Goal: Task Accomplishment & Management: Manage account settings

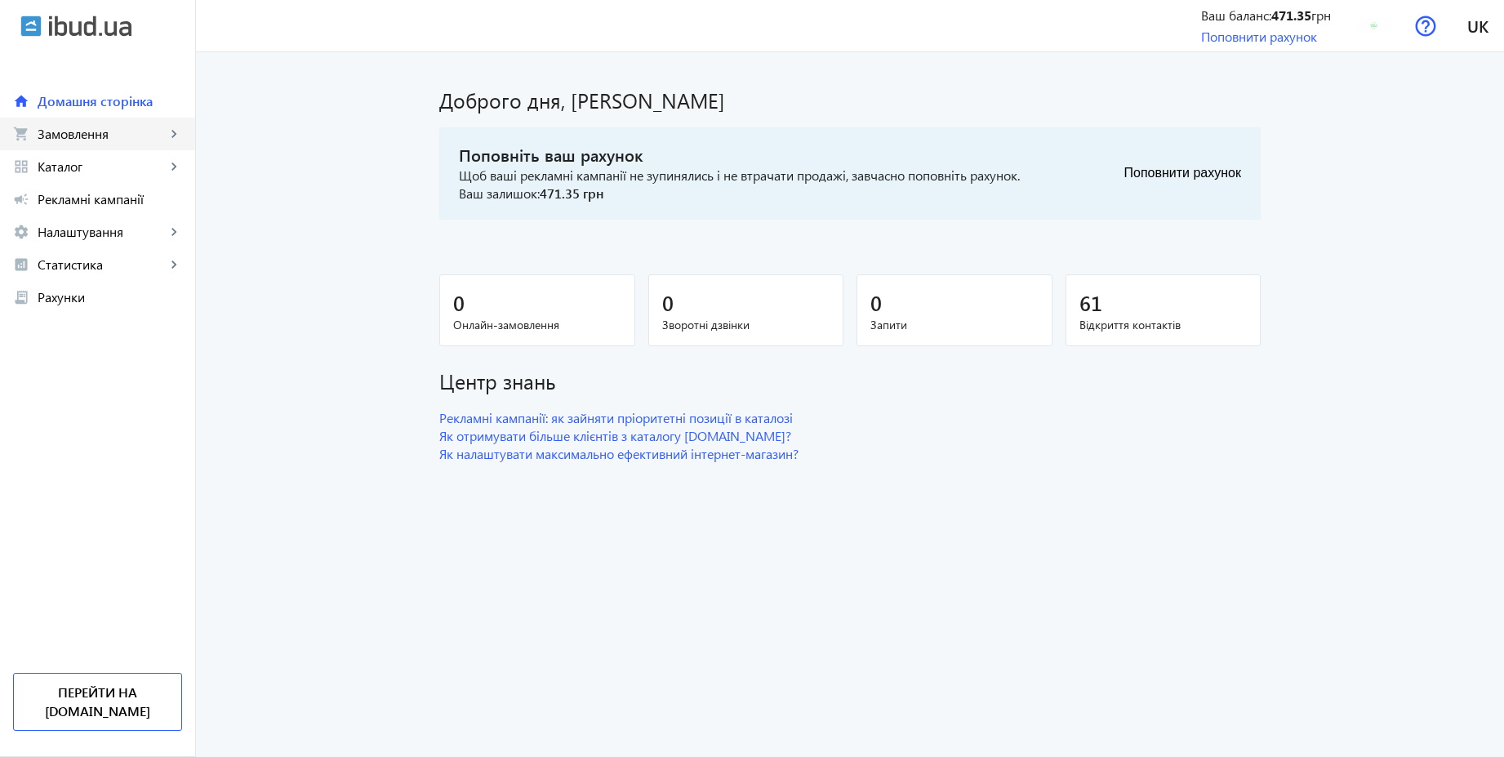
click at [95, 147] on link "shopping_cart Замовлення keyboard_arrow_right" at bounding box center [97, 134] width 195 height 33
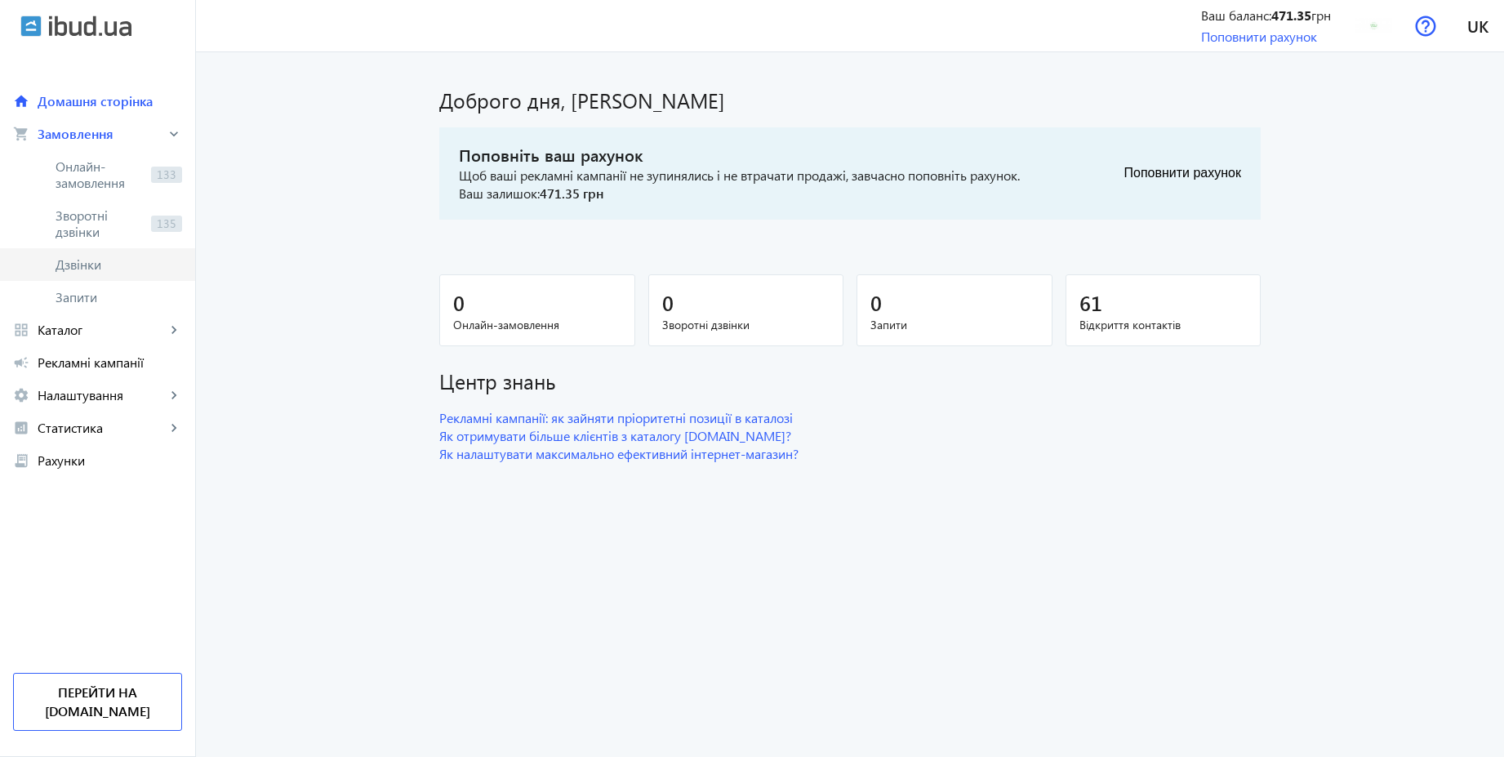
click at [79, 260] on span "Дзвінки" at bounding box center [119, 264] width 127 height 16
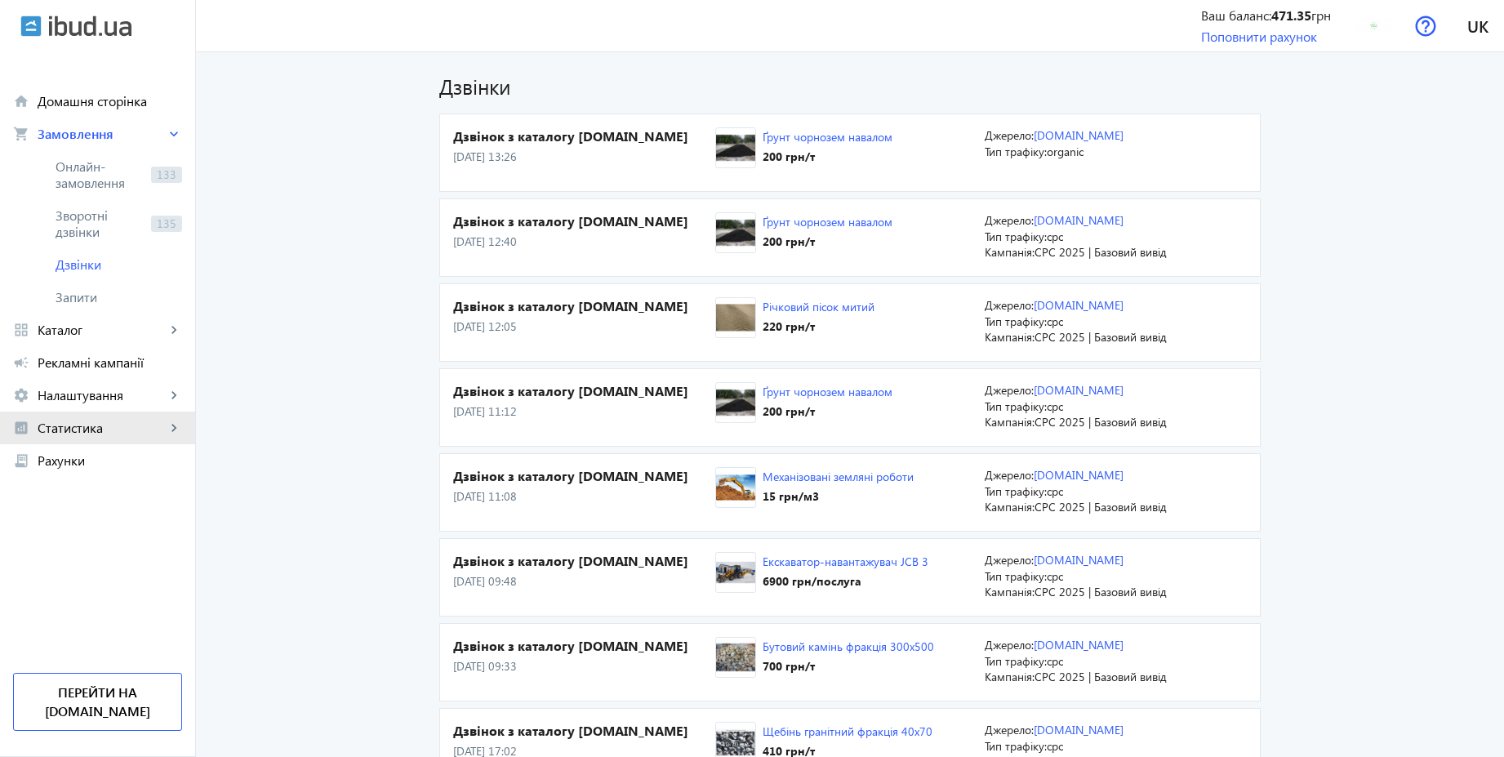
click at [95, 430] on span "Статистика" at bounding box center [102, 428] width 128 height 16
click at [87, 558] on span "Витрати" at bounding box center [119, 558] width 127 height 16
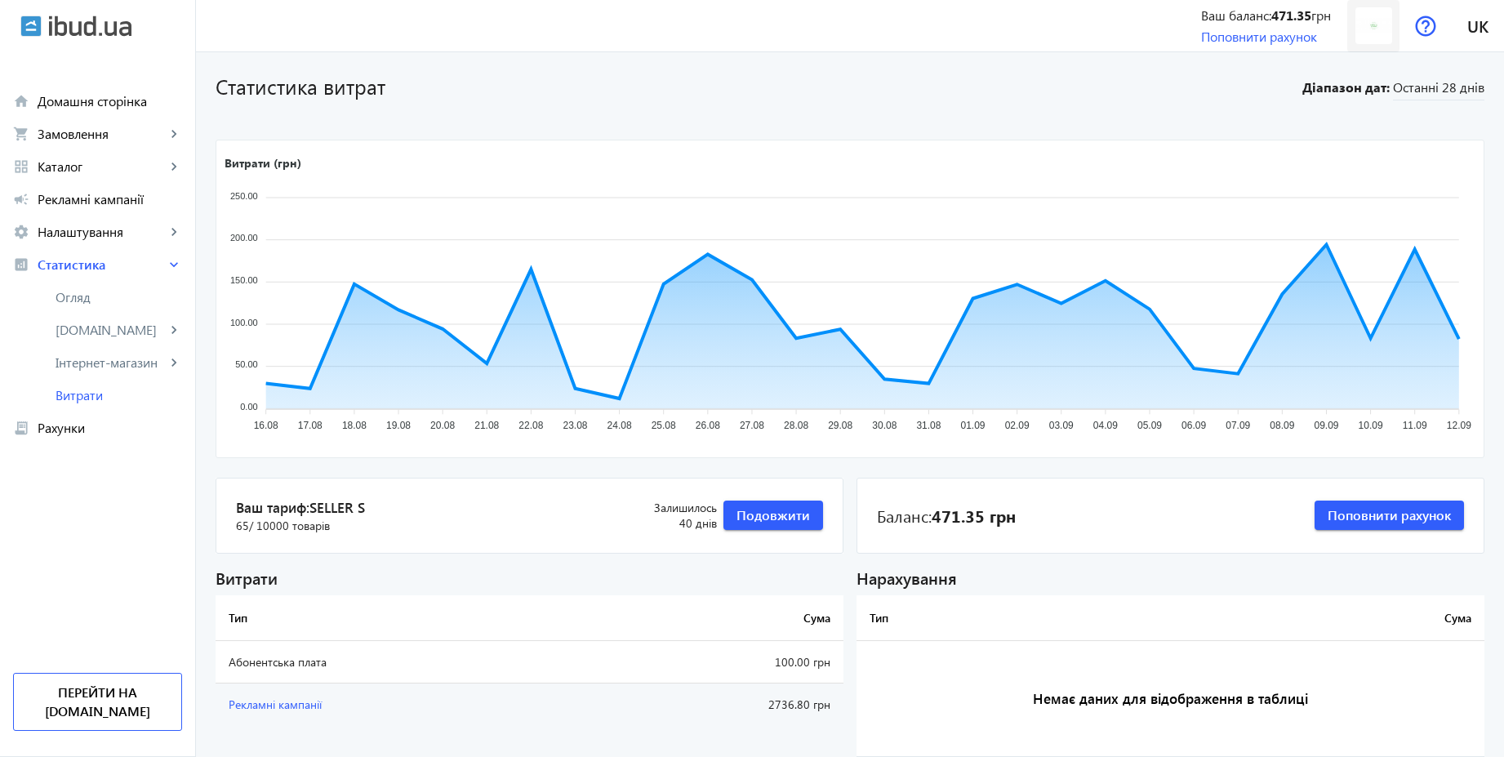
click at [1378, 29] on img at bounding box center [1374, 25] width 37 height 37
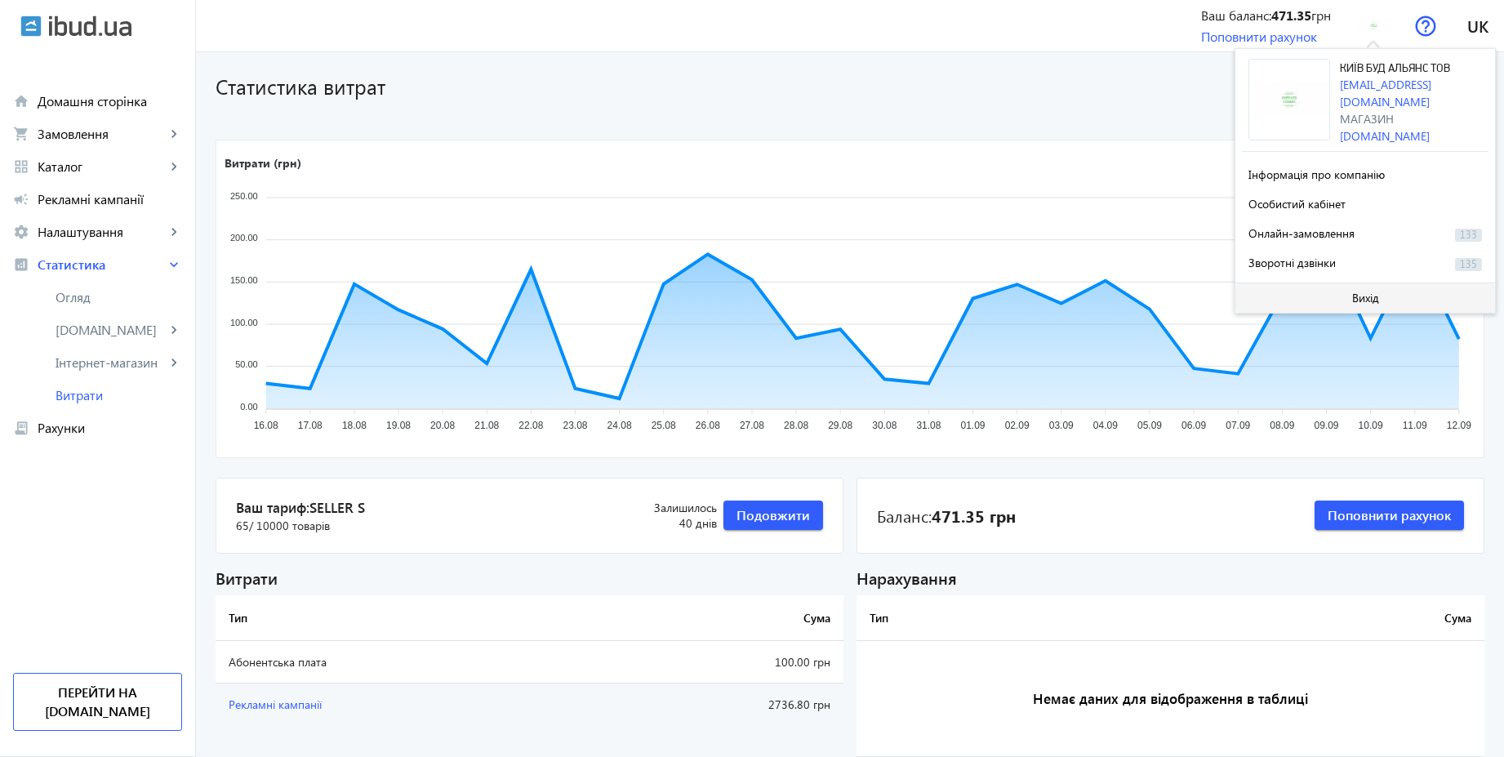
click at [1352, 293] on span "Вихід" at bounding box center [1365, 298] width 27 height 13
